Goal: Share content: Share content

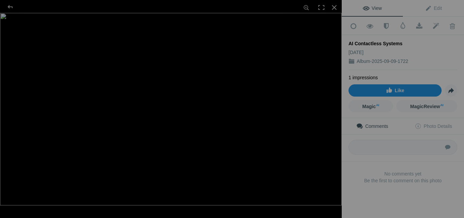
click at [390, 88] on span "Like" at bounding box center [395, 90] width 18 height 5
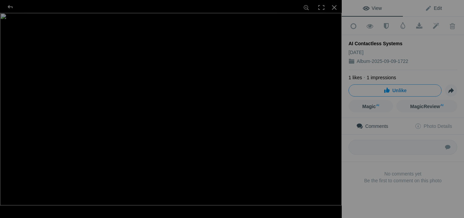
click at [433, 8] on span "Edit" at bounding box center [433, 7] width 17 height 5
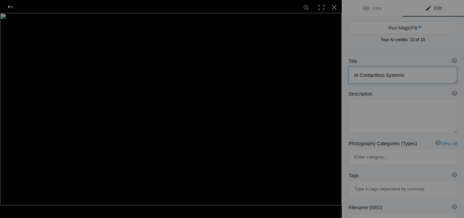
drag, startPoint x: 409, startPoint y: 75, endPoint x: 310, endPoint y: 74, distance: 98.9
click at [310, 74] on div "AI Contactless Systems View Edit Run MagicFill AI Your AI credits: 10 of 10 You…" at bounding box center [232, 109] width 464 height 218
paste textarea "for Smarter Business Operations"
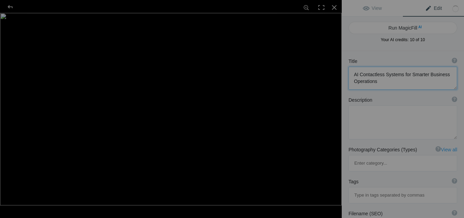
type textarea "AI Contactless Systems for Smarter Business Operations"
click at [377, 118] on textarea at bounding box center [403, 122] width 109 height 34
paste textarea "Discover innovative AI contactless systems by [PERSON_NAME] Technologies Inc. E…"
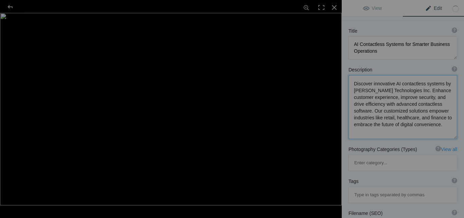
scroll to position [68, 0]
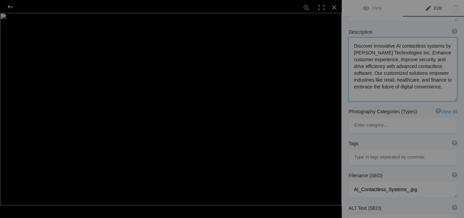
type textarea "Discover innovative AI contactless systems by [PERSON_NAME] Technologies Inc. E…"
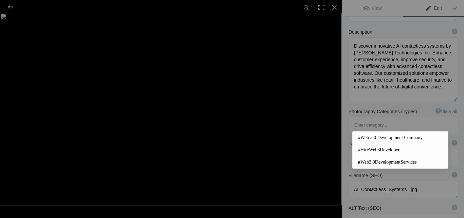
click at [362, 151] on input at bounding box center [403, 157] width 101 height 12
click at [364, 151] on input at bounding box center [403, 157] width 101 height 12
paste input "AI Contactless Software"
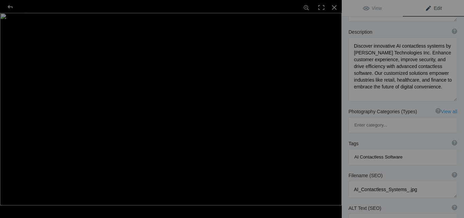
click at [360, 151] on input "AI Contactless Software" at bounding box center [403, 157] width 101 height 12
click at [382, 151] on input "AIContactless Software" at bounding box center [403, 157] width 101 height 12
click at [356, 151] on input "AIContactlessSoftware" at bounding box center [403, 157] width 101 height 12
type input "#AIContactlessSoftware"
click at [406, 151] on input "#AIContactlessSoftware" at bounding box center [403, 157] width 101 height 12
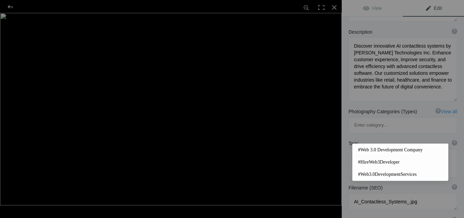
click at [360, 163] on input at bounding box center [403, 169] width 101 height 12
paste input "ai contactless systems"
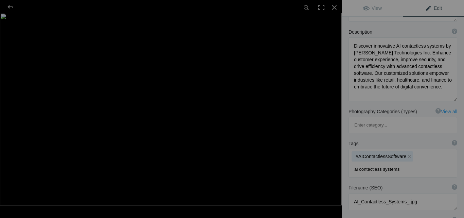
click at [360, 163] on input "ai contactless systems" at bounding box center [403, 169] width 101 height 12
click at [381, 163] on input "aicontactless systems" at bounding box center [403, 169] width 101 height 12
click at [356, 163] on input "aicontactlesssystems" at bounding box center [403, 169] width 101 height 12
type input "#aicontactlesssystems"
click at [408, 163] on input "#aicontactlesssystems" at bounding box center [403, 169] width 101 height 12
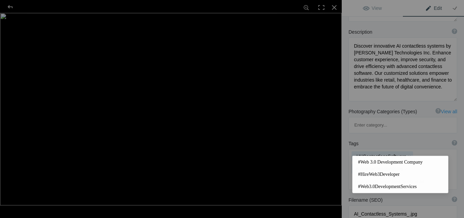
click at [361, 175] on input at bounding box center [403, 181] width 101 height 12
paste input "Contactless System Development"
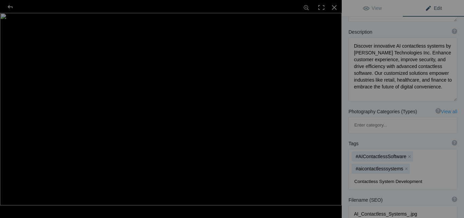
click at [379, 175] on input "Contactless System Development" at bounding box center [403, 181] width 101 height 12
click at [393, 175] on input "ContactlessSystem Development" at bounding box center [403, 181] width 101 height 12
click at [354, 175] on input "ContactlessSystemDevelopment" at bounding box center [403, 181] width 101 height 12
type input "#ContactlessSystemDevelopment"
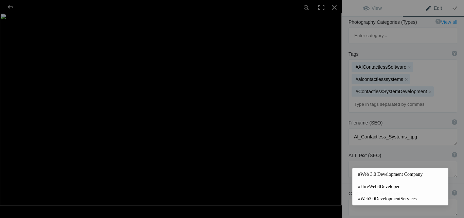
scroll to position [186, 0]
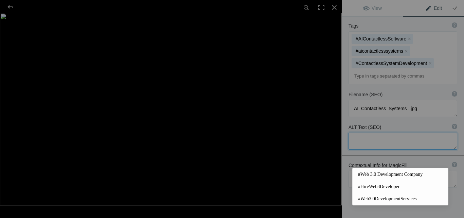
click at [364, 133] on textarea at bounding box center [403, 141] width 109 height 17
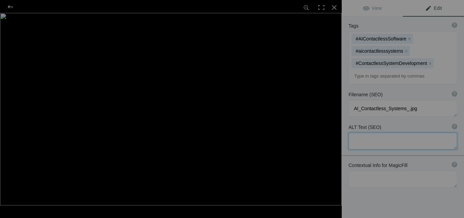
click at [362, 133] on textarea at bounding box center [403, 141] width 109 height 17
paste textarea "AI Contactless Systems"
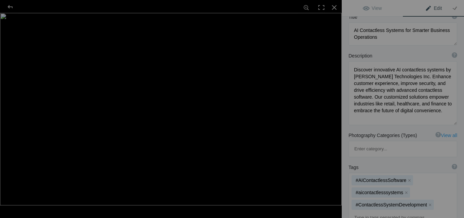
scroll to position [0, 0]
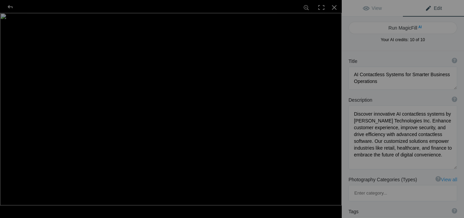
type textarea "AI Contactless Systems"
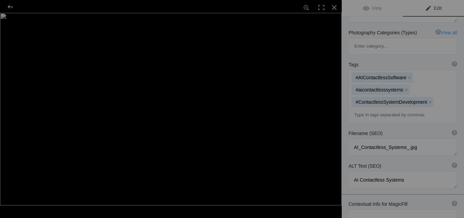
scroll to position [186, 0]
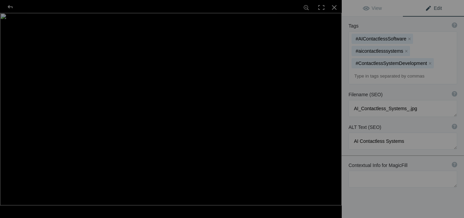
click at [432, 214] on div "Title ? Photo title is one of the highest used Search Engine ranking criteria a…" at bounding box center [403, 55] width 122 height 380
click at [414, 193] on div "Title ? Photo title is one of the highest used Search Engine ranking criteria a…" at bounding box center [403, 55] width 122 height 380
click at [385, 171] on textarea at bounding box center [403, 179] width 109 height 17
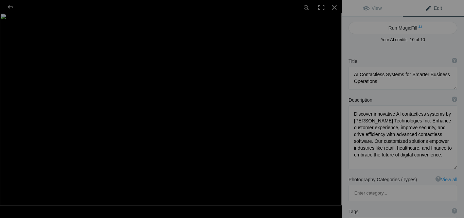
scroll to position [0, 0]
click at [375, 6] on span "View" at bounding box center [372, 7] width 19 height 5
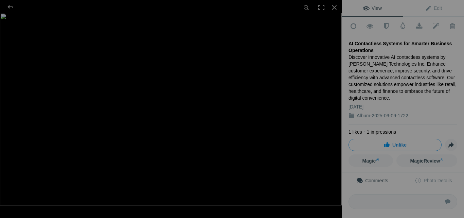
click at [302, 145] on img at bounding box center [171, 109] width 342 height 192
click at [305, 146] on img at bounding box center [111, 93] width 497 height 280
click at [305, 146] on img at bounding box center [112, 92] width 496 height 279
click at [315, 139] on img at bounding box center [111, 93] width 497 height 280
click at [7, 8] on div at bounding box center [10, 7] width 24 height 14
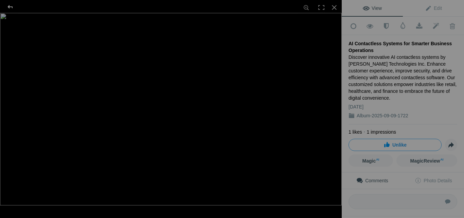
click at [10, 4] on div at bounding box center [10, 7] width 24 height 14
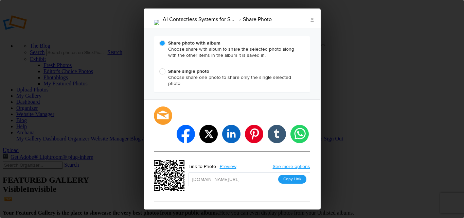
click at [288, 175] on button "Copy Link" at bounding box center [292, 179] width 28 height 9
